Goal: Task Accomplishment & Management: Manage account settings

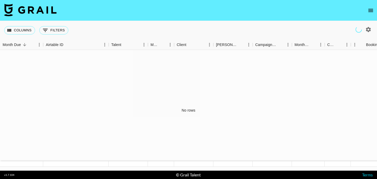
click at [373, 10] on button "open drawer" at bounding box center [370, 10] width 10 height 10
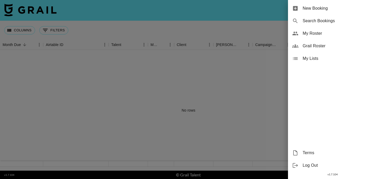
click at [345, 36] on span "My Roster" at bounding box center [337, 33] width 70 height 6
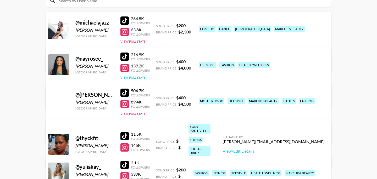
scroll to position [67, 0]
click at [123, 79] on button "View Full Stats" at bounding box center [132, 78] width 25 height 4
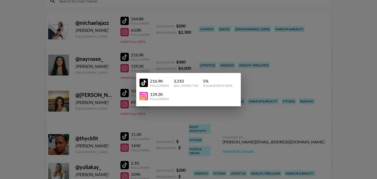
click at [247, 65] on div at bounding box center [188, 89] width 377 height 179
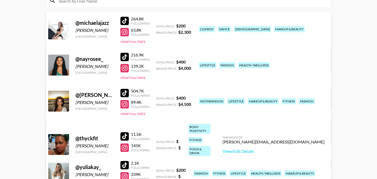
click at [162, 80] on div "Managed By paigef@grail-talent.com View/Edit Details" at bounding box center [106, 93] width 110 height 27
click at [157, 98] on link "View/Edit Details" at bounding box center [106, 100] width 102 height 5
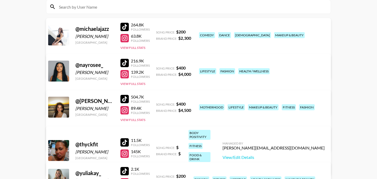
scroll to position [76, 0]
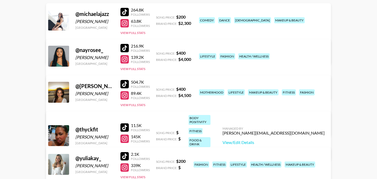
click at [124, 71] on div "216.9K Followers 139.2K Followers View Full Stats" at bounding box center [134, 56] width 29 height 30
click at [131, 70] on button "View Full Stats" at bounding box center [132, 69] width 25 height 4
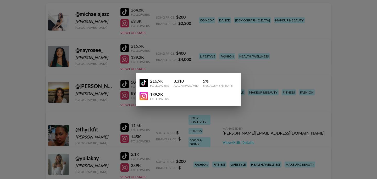
click at [154, 97] on div "139.2K" at bounding box center [159, 94] width 19 height 5
click at [235, 69] on div at bounding box center [188, 89] width 377 height 179
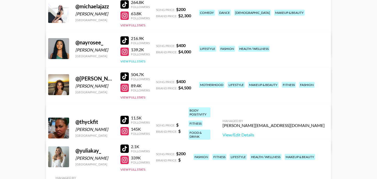
scroll to position [114, 0]
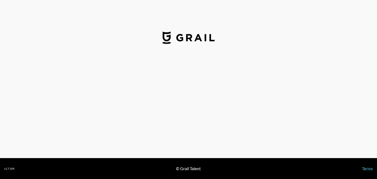
select select "USD"
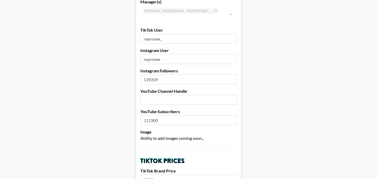
scroll to position [23, 0]
